Goal: Task Accomplishment & Management: Use online tool/utility

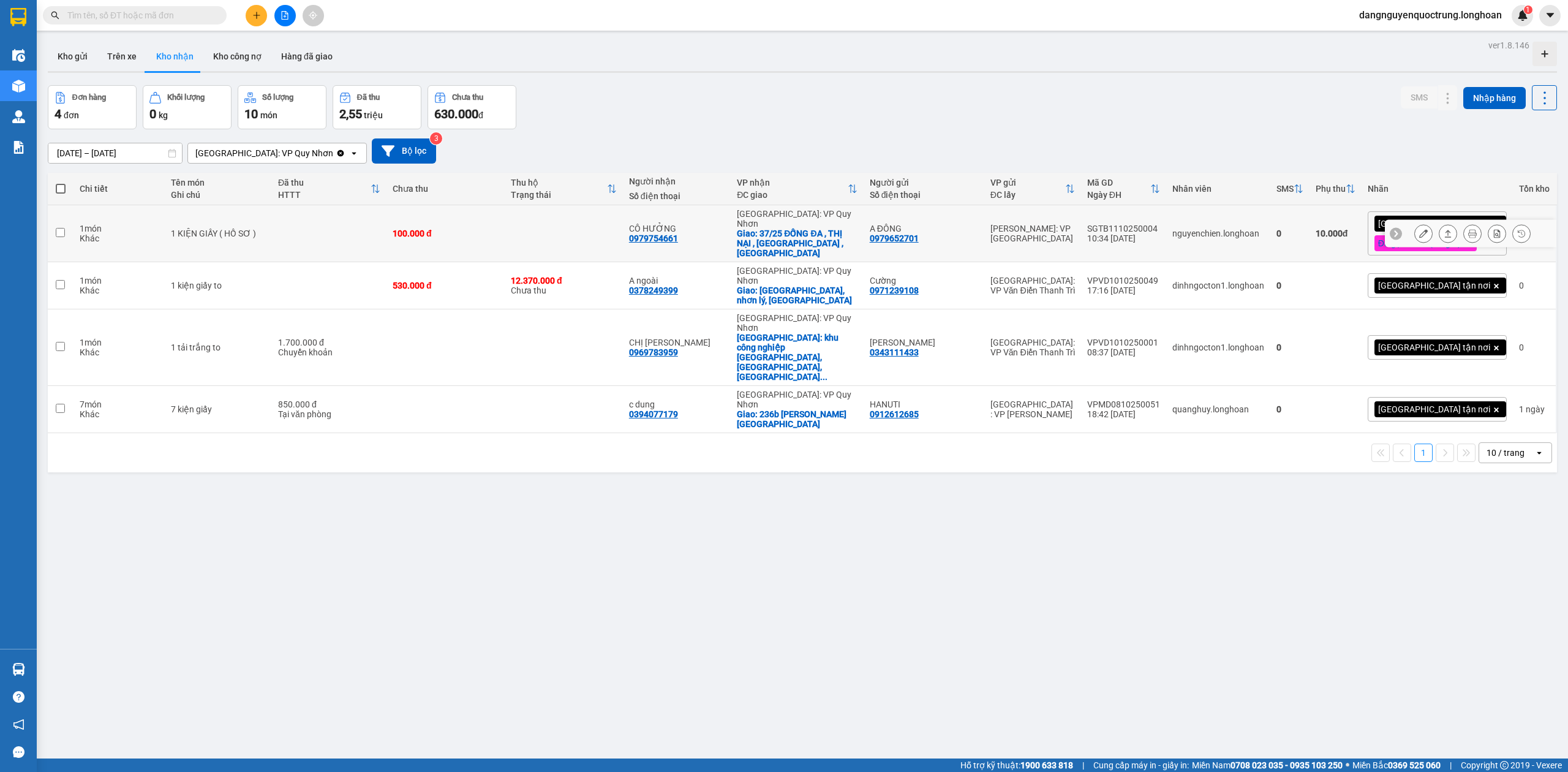
scroll to position [208, 0]
click at [548, 490] on div "ver 1.8.146 Kho gửi Trên xe Kho nhận Kho công nợ Hàng đã giao Đơn hàng 4 đơn Kh…" at bounding box center [803, 422] width 1519 height 772
click at [1418, 337] on button at bounding box center [1423, 348] width 17 height 21
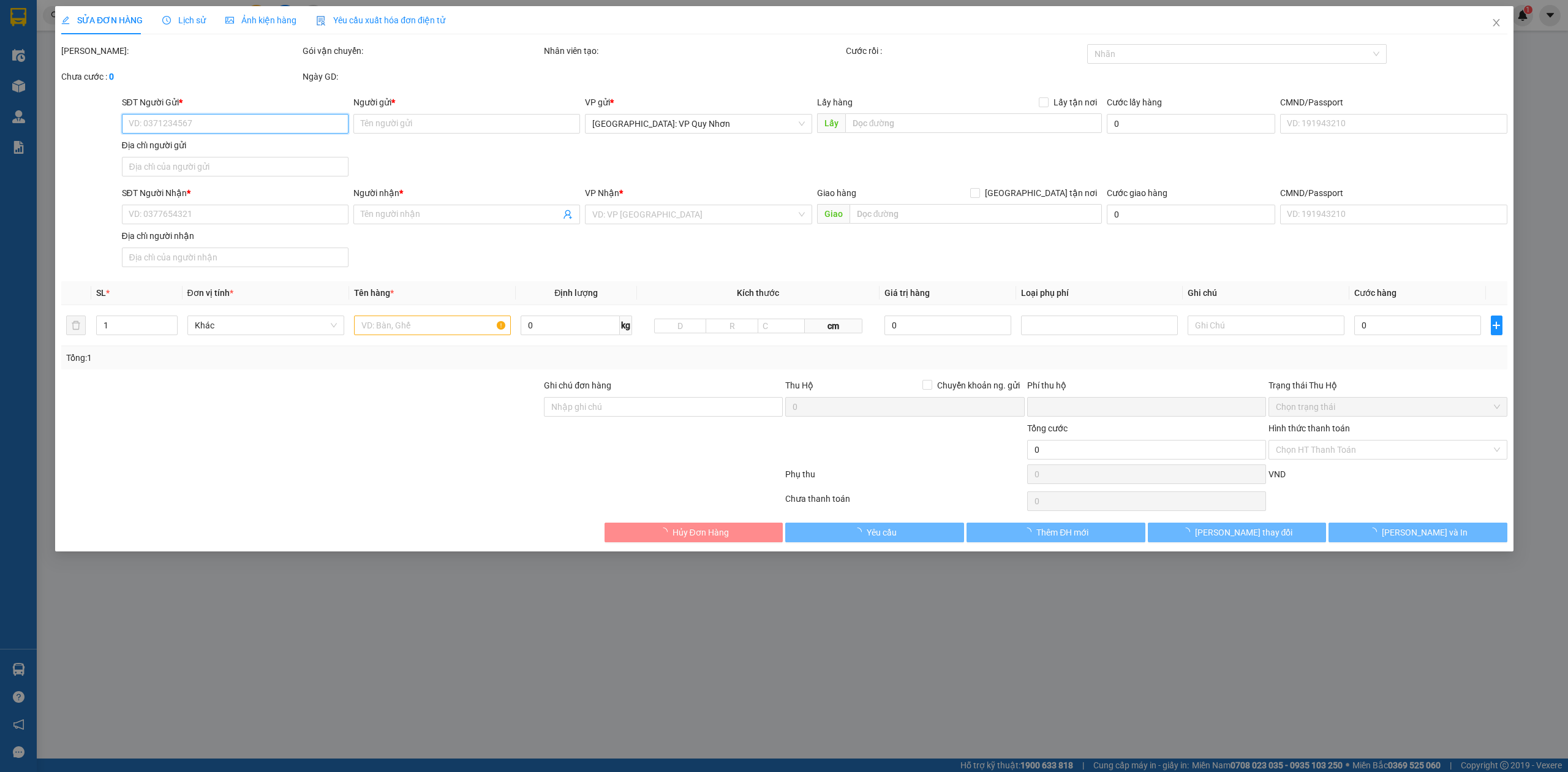
type input "0343111433"
type input "[PERSON_NAME]"
type input "0969783959"
type input "CHỊ [PERSON_NAME]"
checkbox input "true"
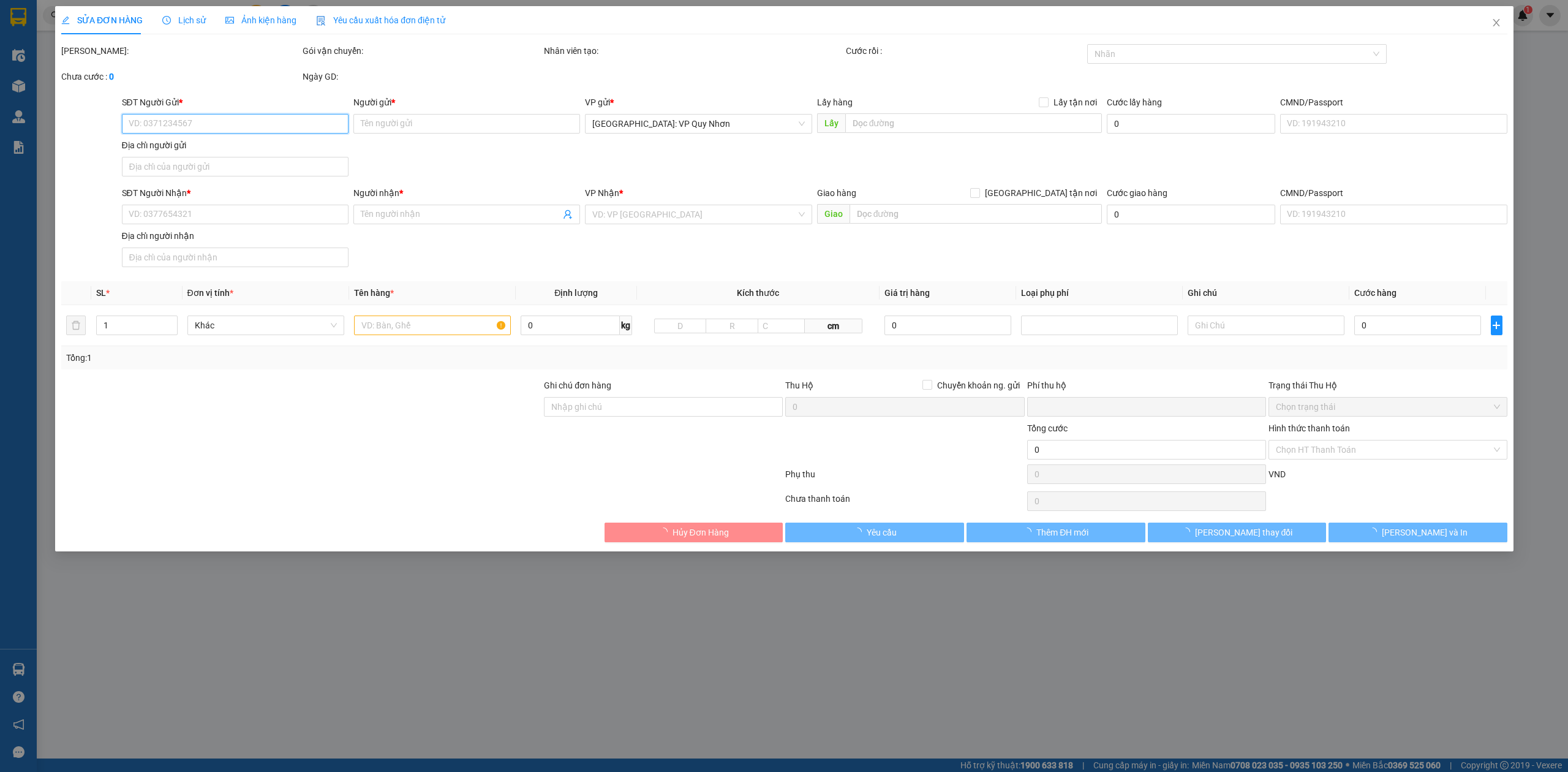
type input "khu công nghiệp [GEOGRAPHIC_DATA], [GEOGRAPHIC_DATA], tỉnh [GEOGRAPHIC_DATA]"
type input "0"
type input "1.700.000"
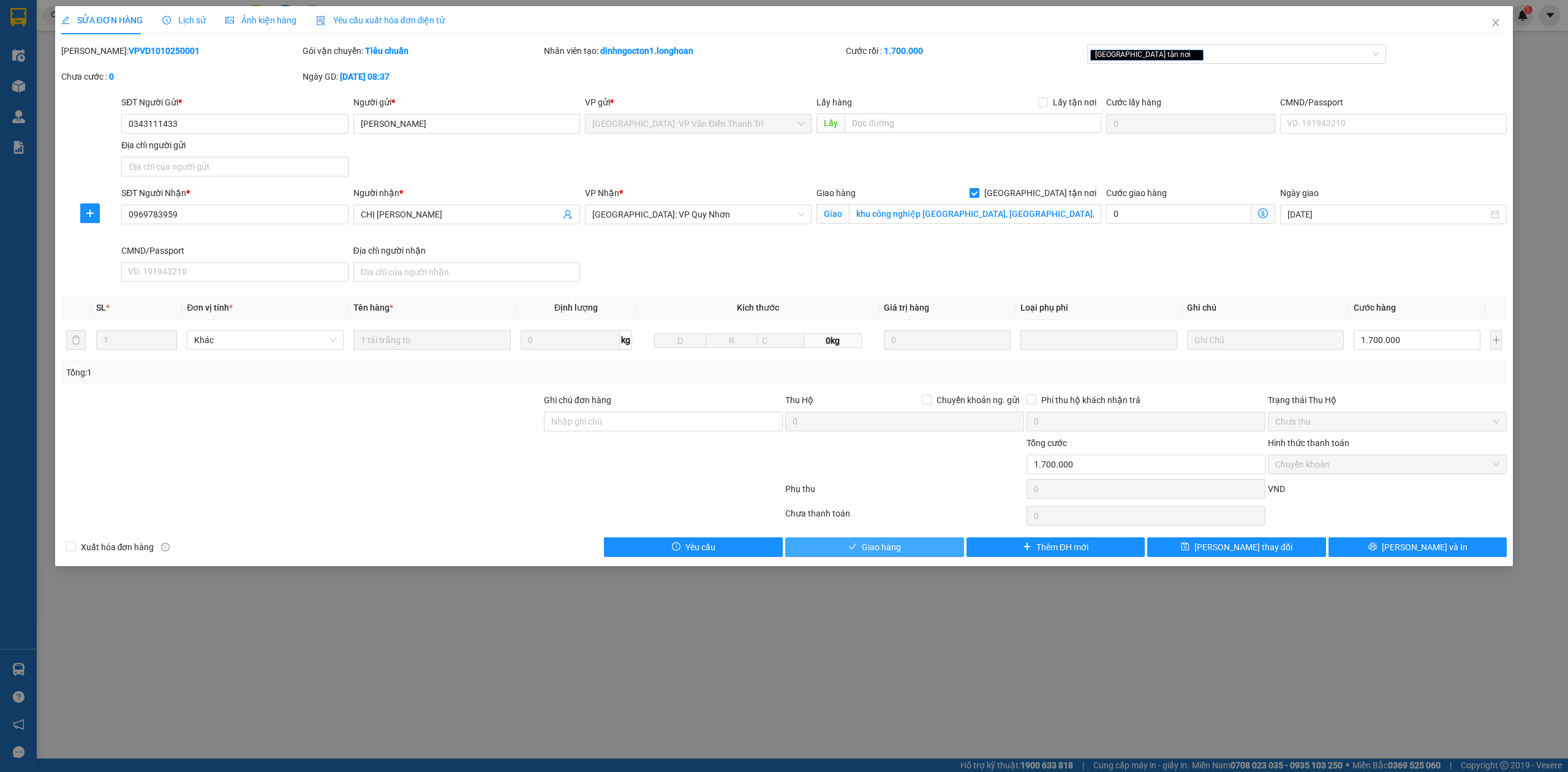
click at [905, 537] on div "Total Paid Fee 1.700.000 Total UnPaid Fee 0 Cash Collection Total Fee Mã ĐH: VP…" at bounding box center [785, 300] width 1447 height 513
click at [908, 550] on button "Giao hàng" at bounding box center [874, 547] width 178 height 20
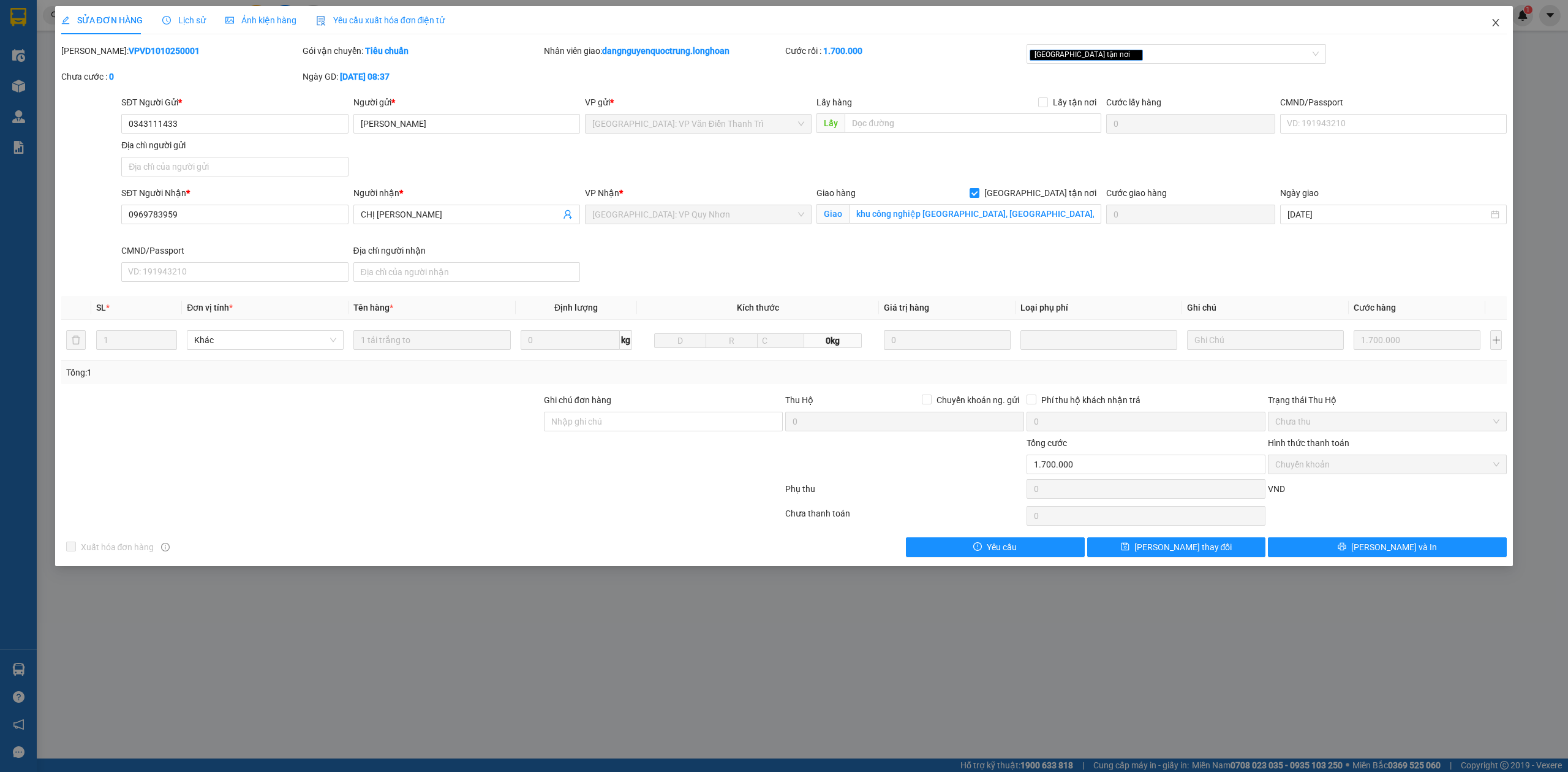
click at [1501, 23] on icon "close" at bounding box center [1496, 22] width 9 height 9
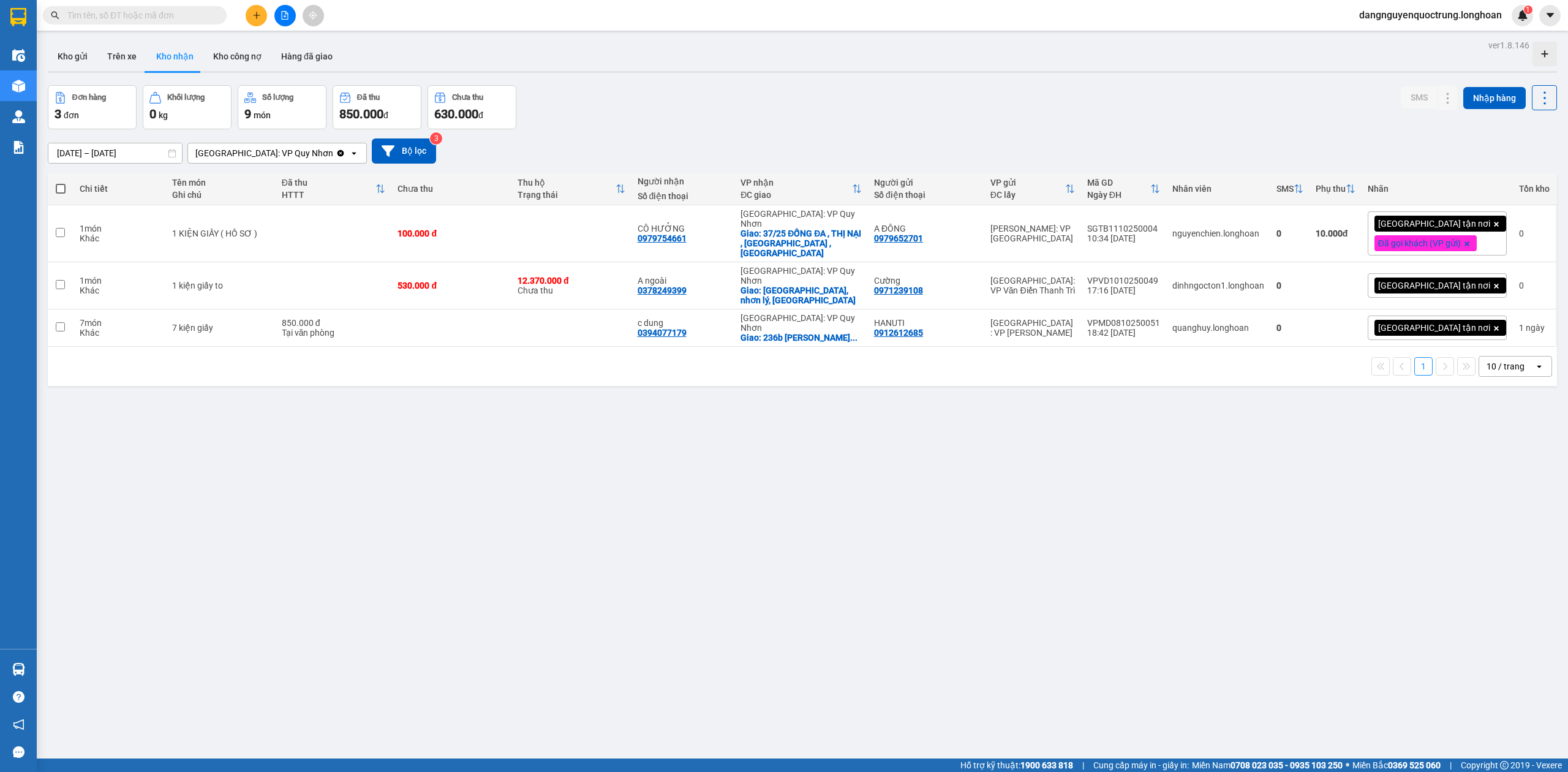
click at [547, 604] on div "ver 1.8.146 Kho gửi Trên xe Kho nhận Kho công nợ Hàng đã giao Đơn hàng 3 đơn Kh…" at bounding box center [803, 422] width 1519 height 772
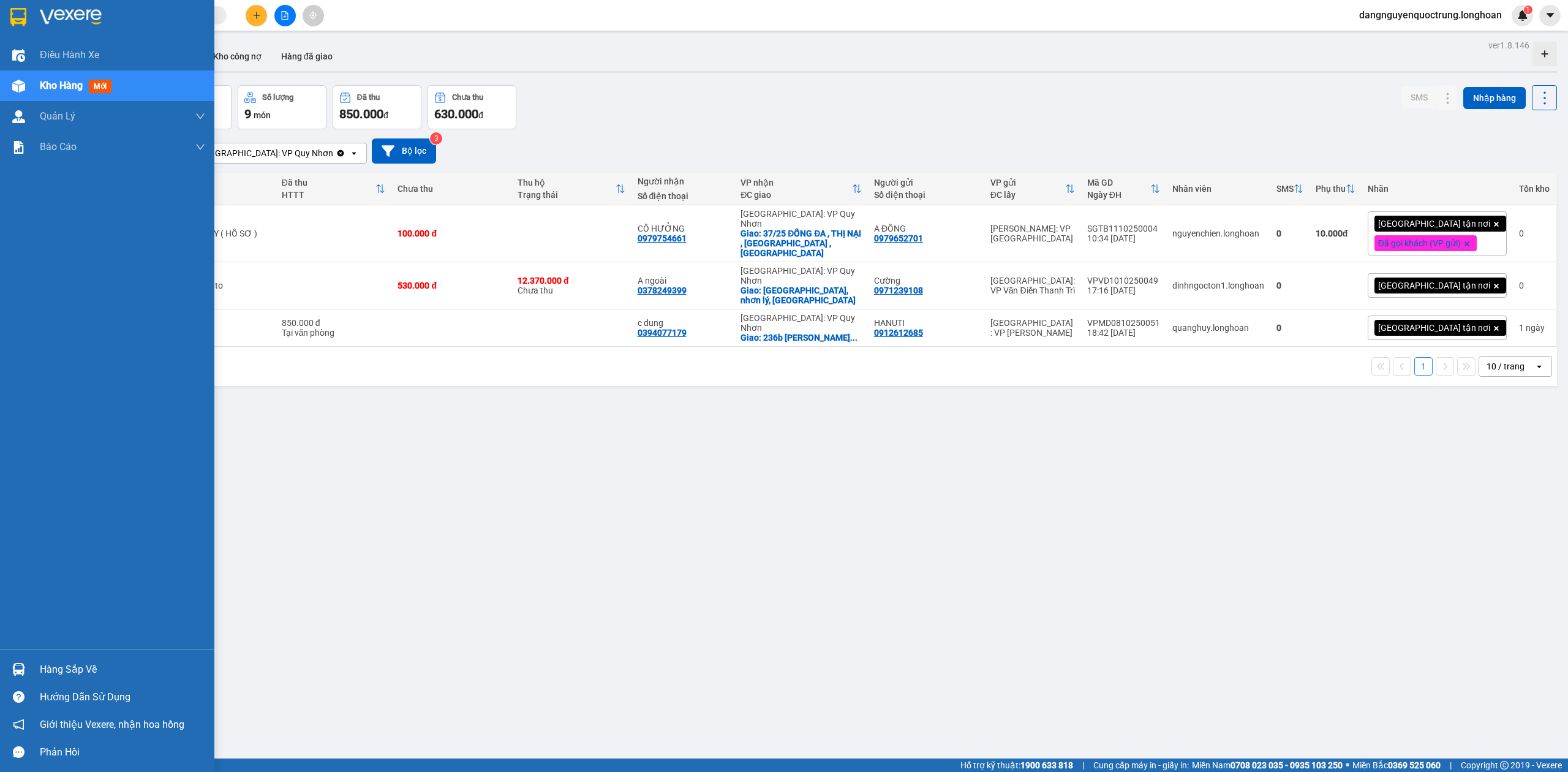
click at [16, 673] on img at bounding box center [19, 669] width 13 height 13
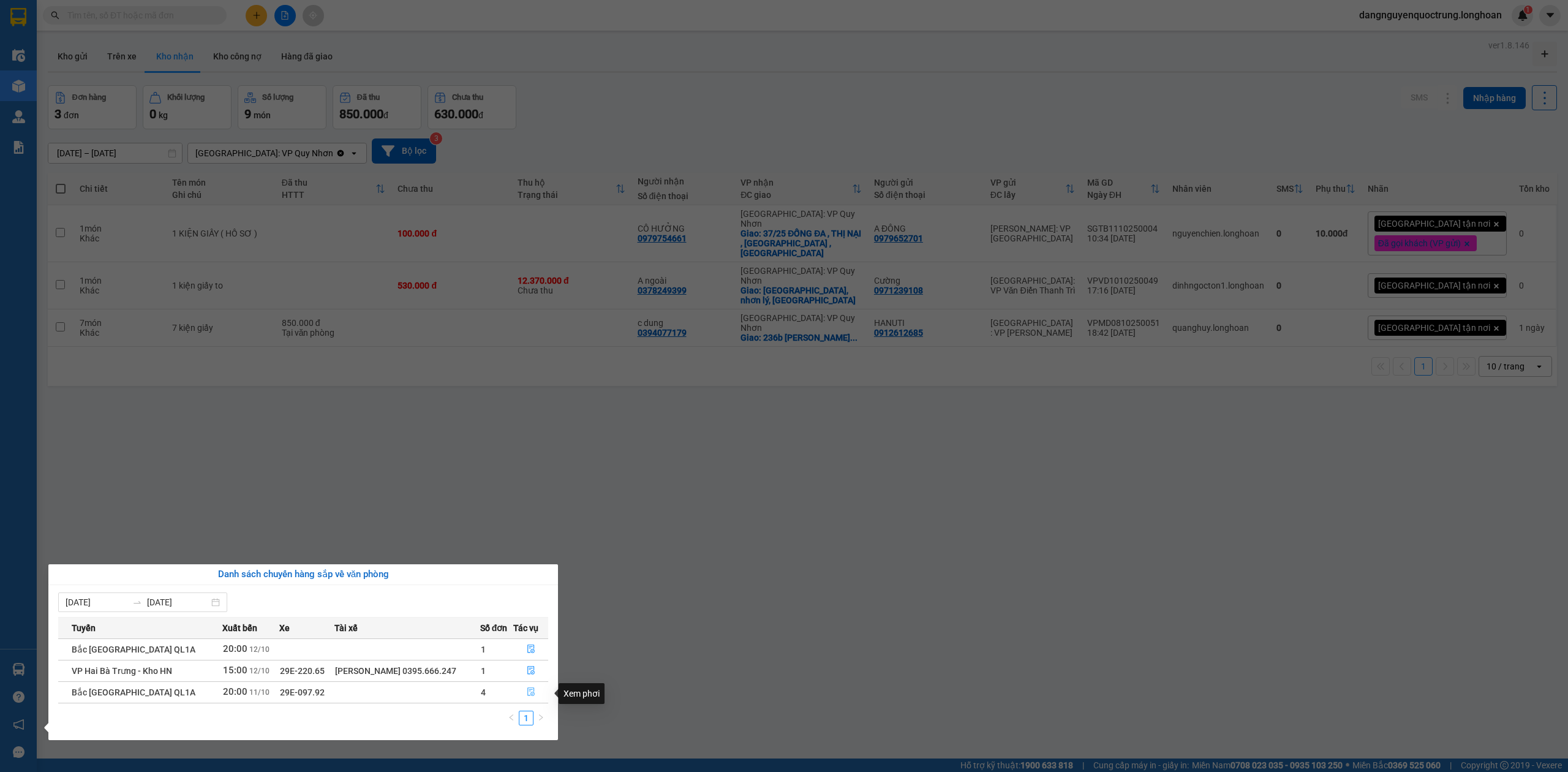
click at [531, 694] on icon "file-done" at bounding box center [531, 692] width 8 height 8
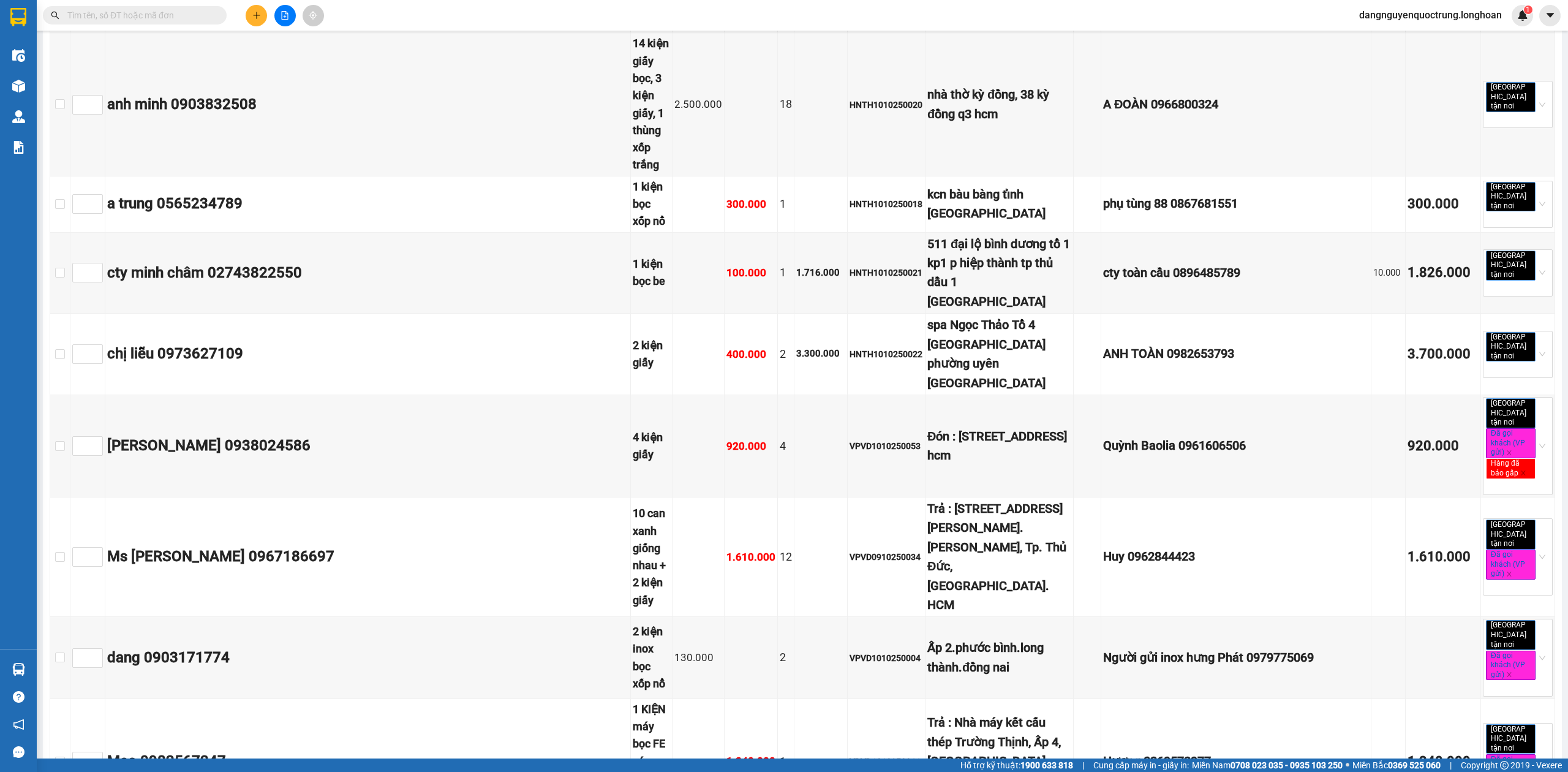
scroll to position [7001, 0]
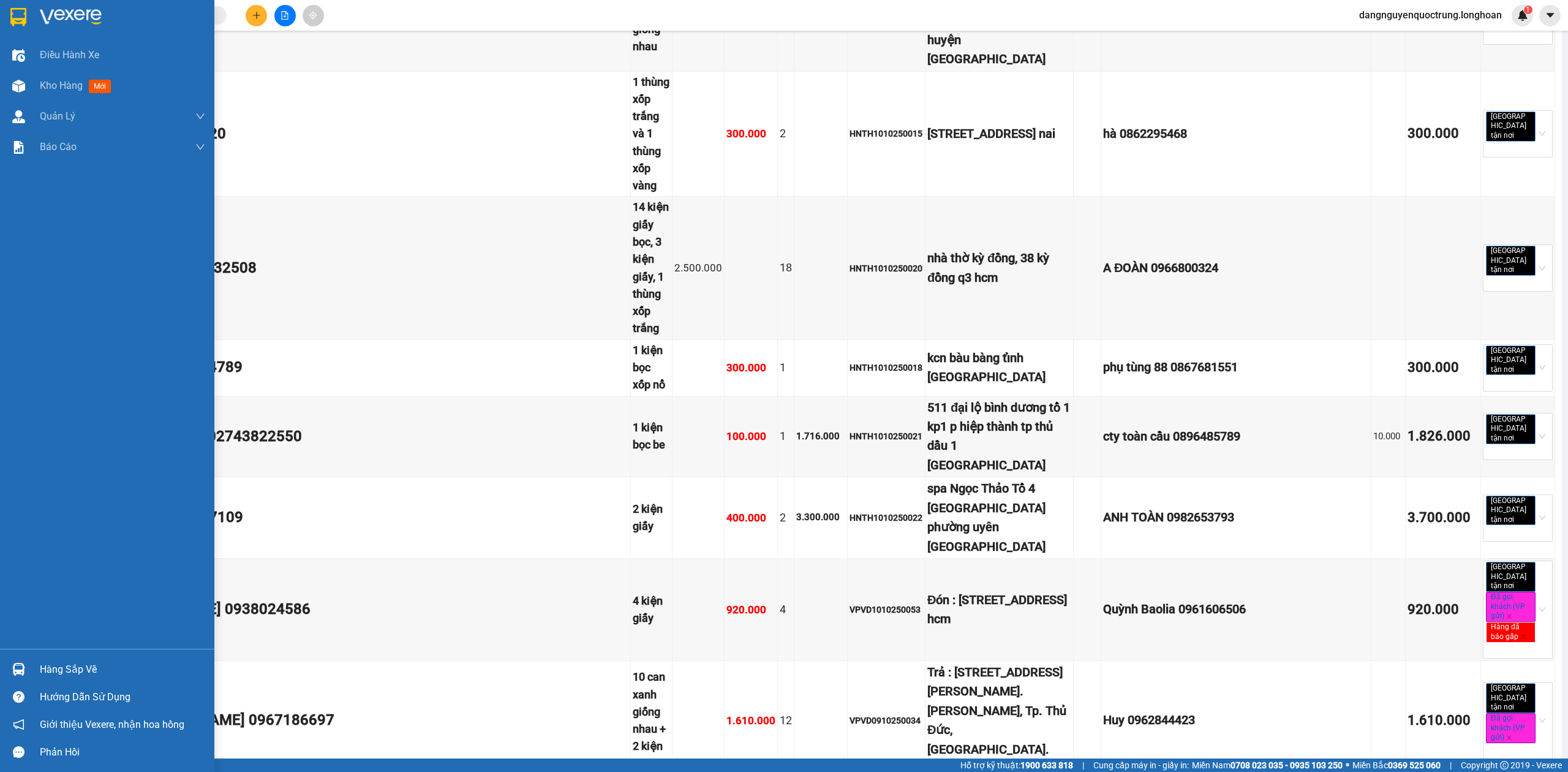
click at [25, 661] on div at bounding box center [19, 669] width 21 height 21
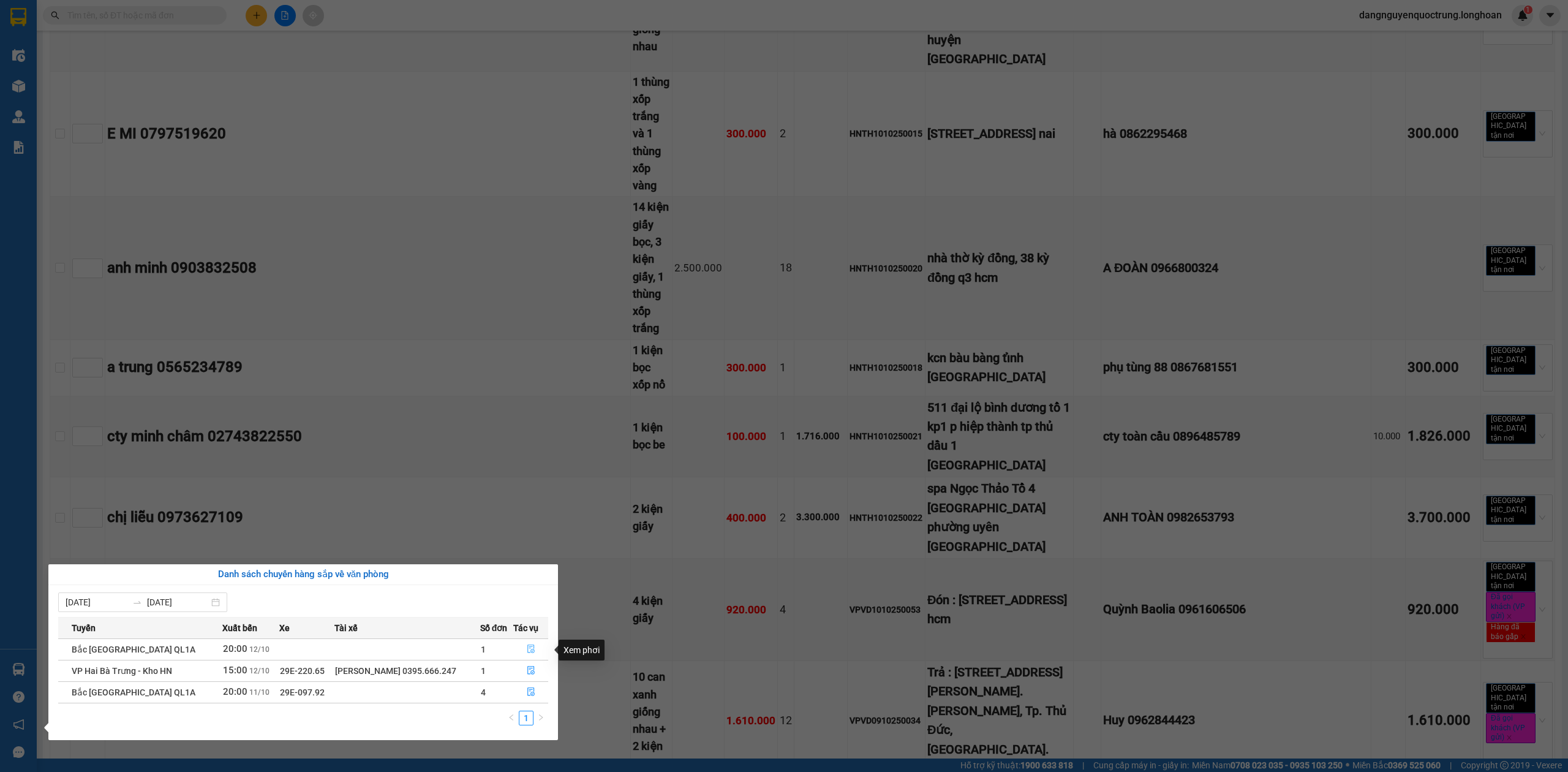
click at [527, 648] on icon "file-done" at bounding box center [531, 649] width 7 height 8
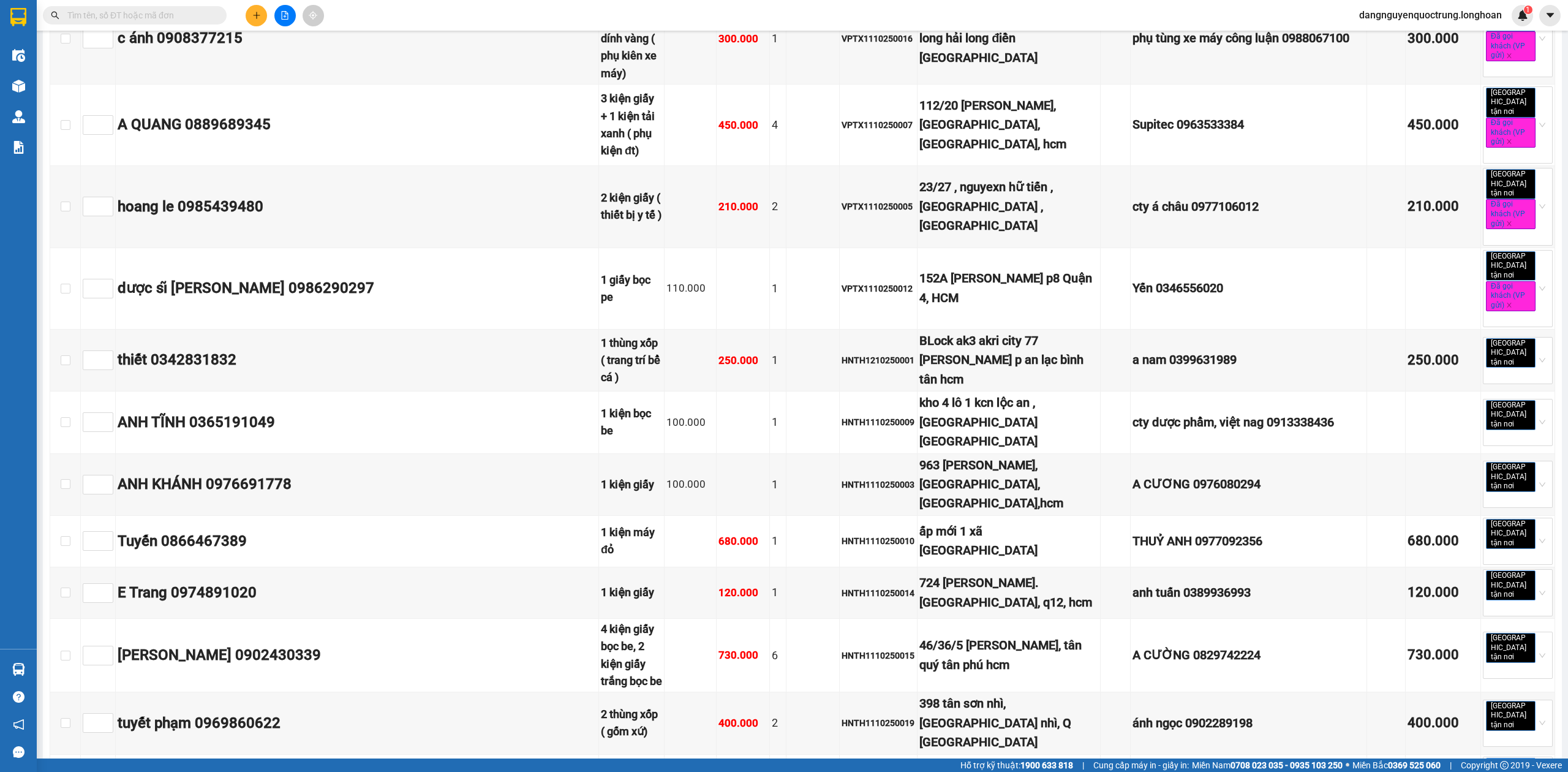
type input "[DATE]"
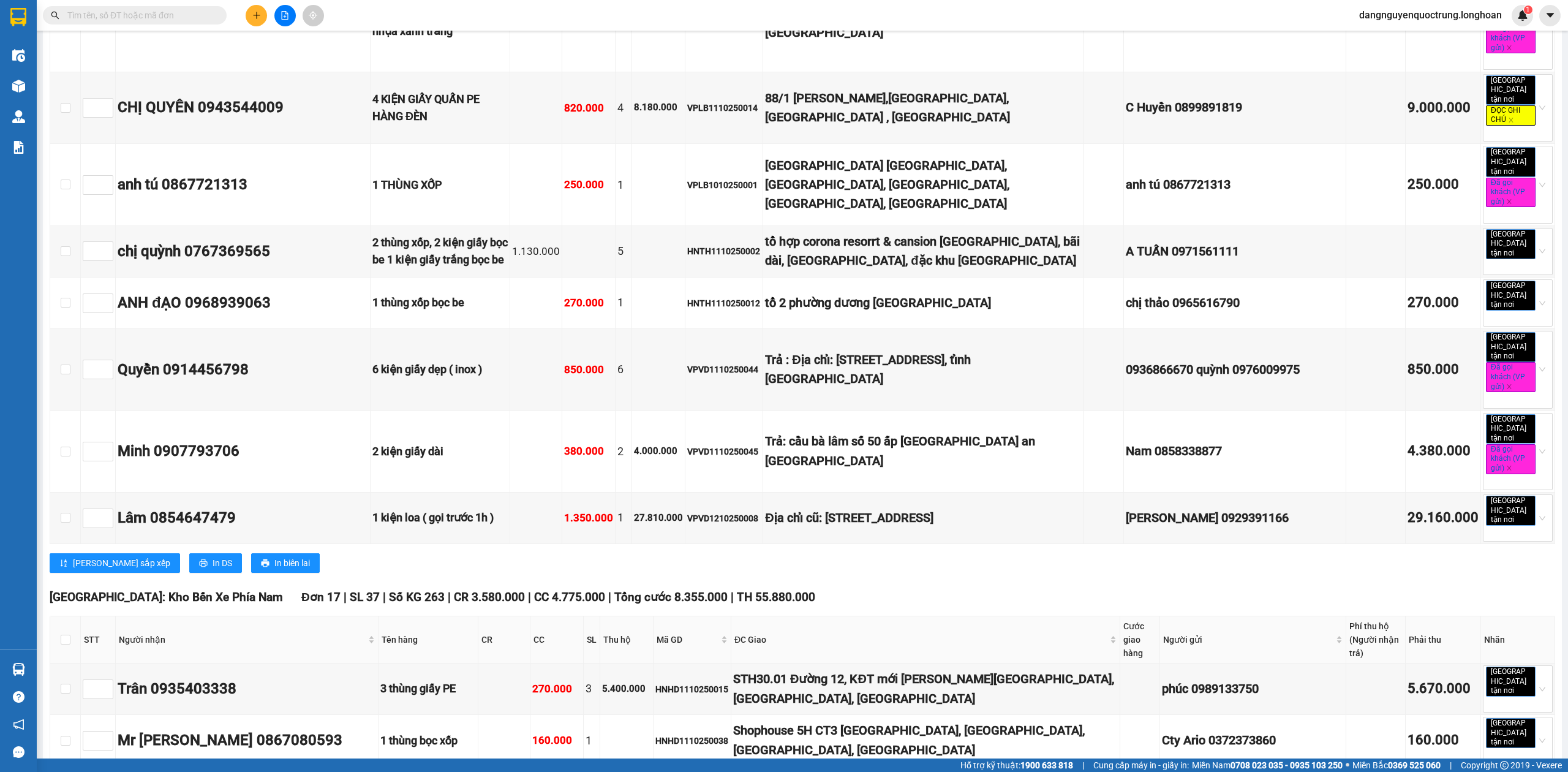
scroll to position [11001, 0]
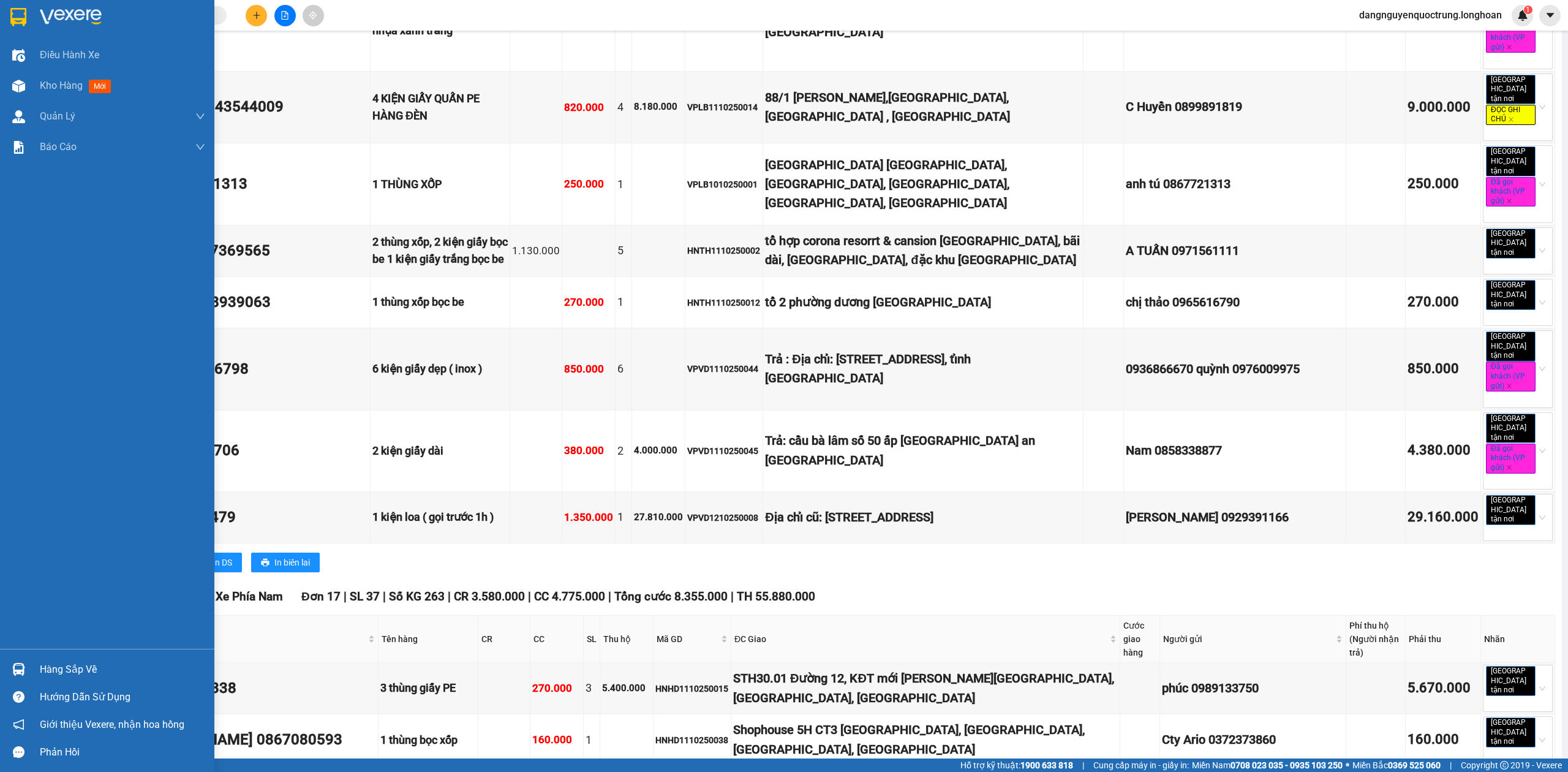
click at [28, 663] on div at bounding box center [19, 669] width 21 height 21
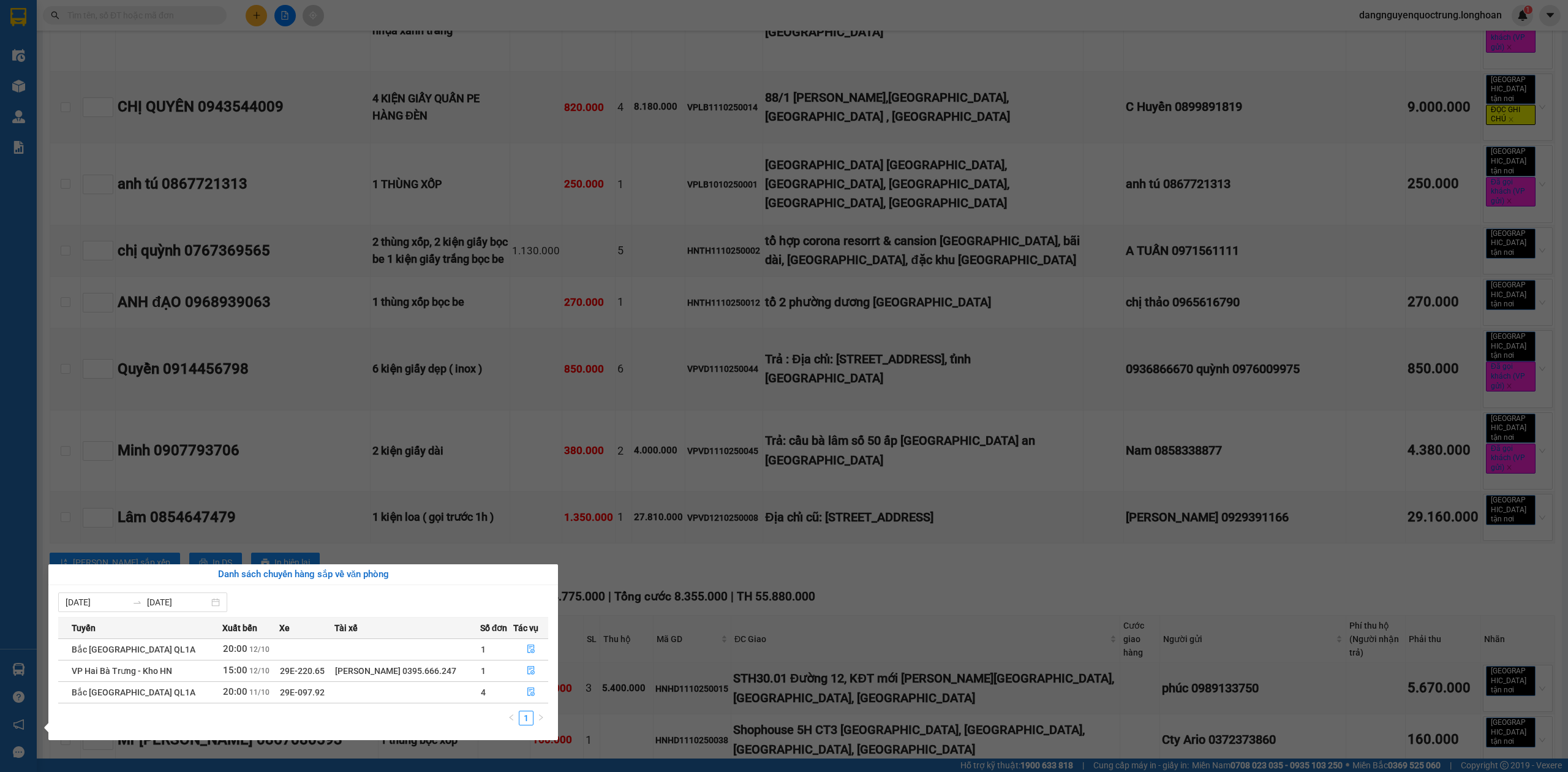
click at [507, 452] on section "Kết quả tìm kiếm ( 0 ) Bộ lọc No Data dangnguyenquoctrung.longhoan 1 Điều hành …" at bounding box center [784, 386] width 1568 height 772
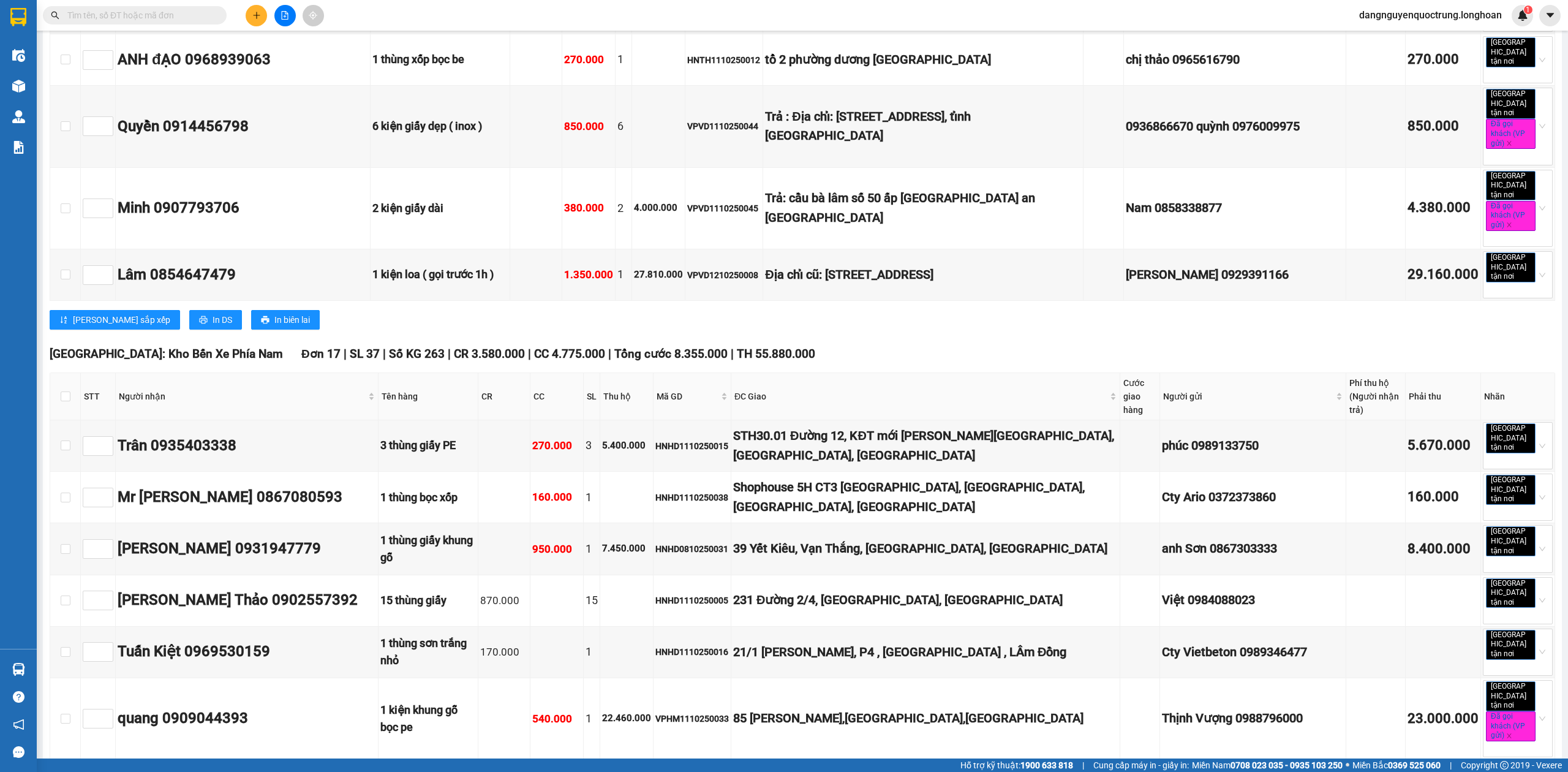
scroll to position [11655, 0]
